Goal: Check status: Check status

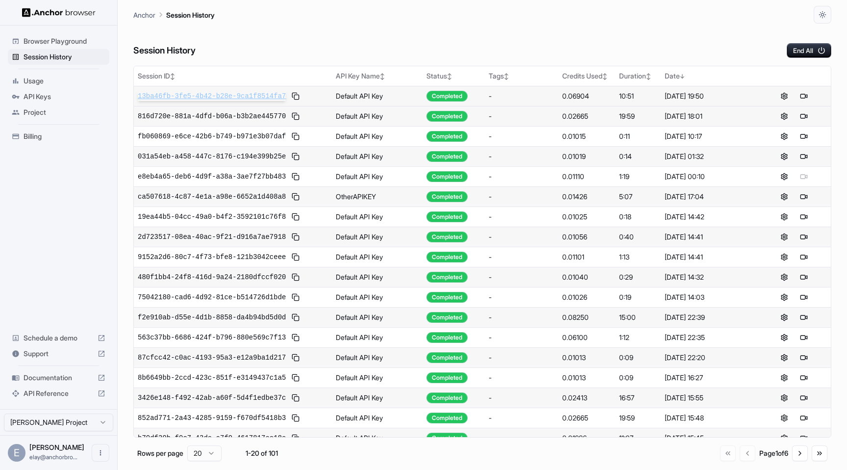
click at [234, 96] on span "13ba46fb-3fe5-4b42-b28e-9ca1f8514fa7" at bounding box center [212, 96] width 148 height 10
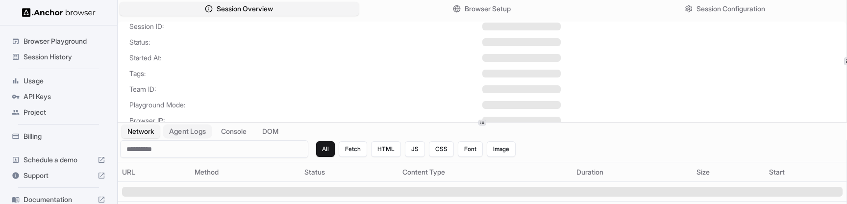
click at [191, 134] on button "Agent Logs" at bounding box center [187, 132] width 49 height 14
click at [159, 134] on button "Network" at bounding box center [140, 132] width 39 height 14
